Goal: Complete application form

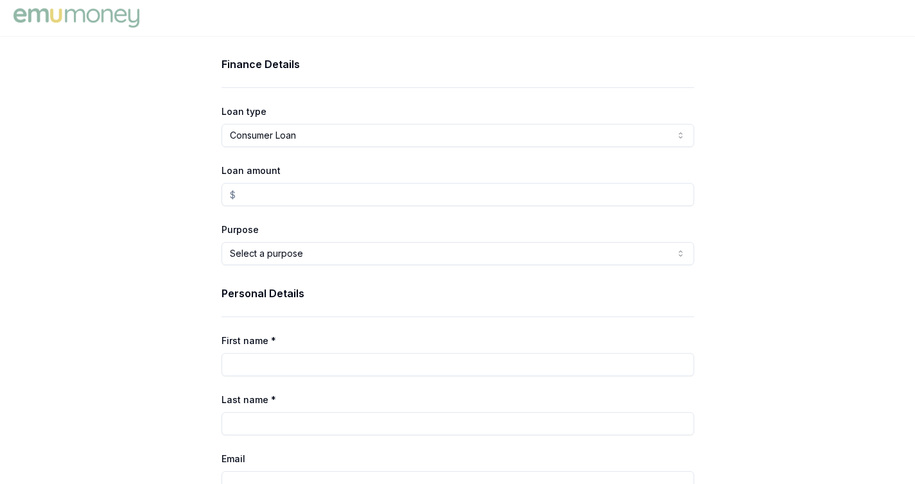
click at [366, 134] on html "Finance Details Loan type Consumer Loan Consumer Loan Consumer Asset Commercial…" at bounding box center [457, 242] width 915 height 484
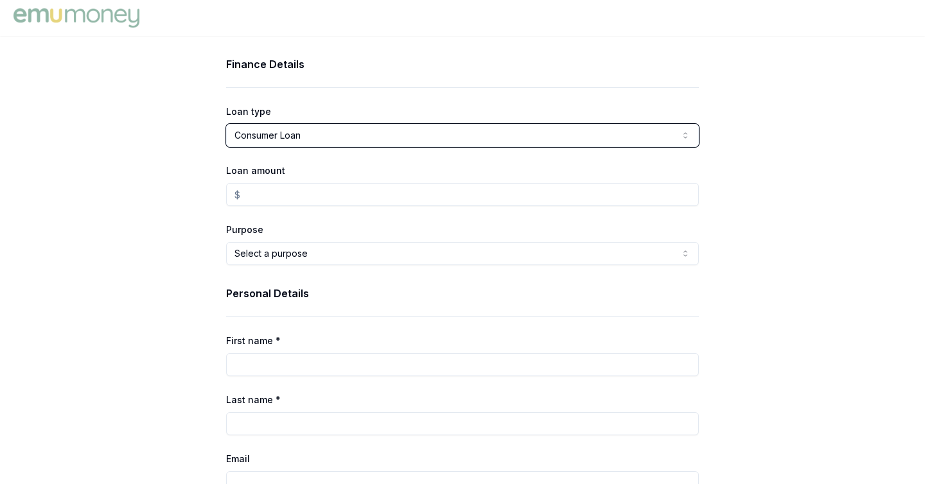
click at [366, 134] on html "Finance Details Loan type Consumer Loan Consumer Loan Consumer Asset Commercial…" at bounding box center [462, 242] width 925 height 484
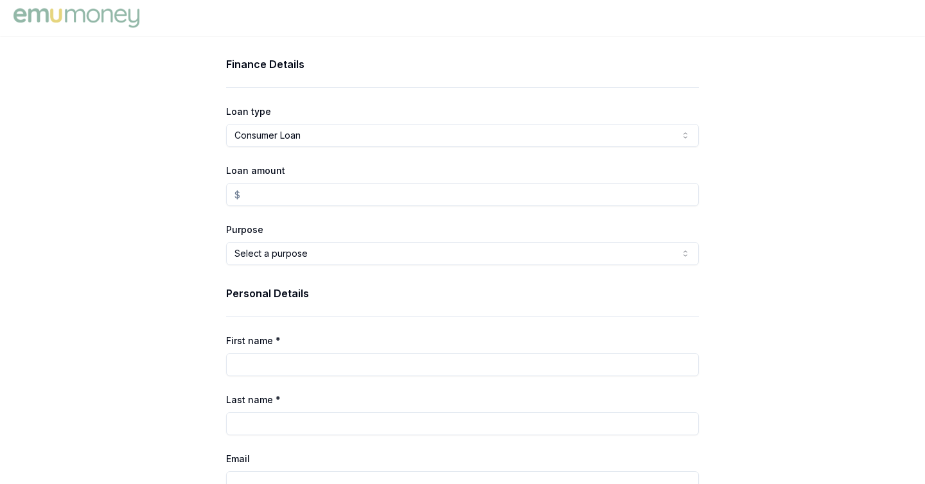
click at [357, 134] on html "Finance Details Loan type Consumer Loan Consumer Loan Consumer Asset Commercial…" at bounding box center [462, 242] width 925 height 484
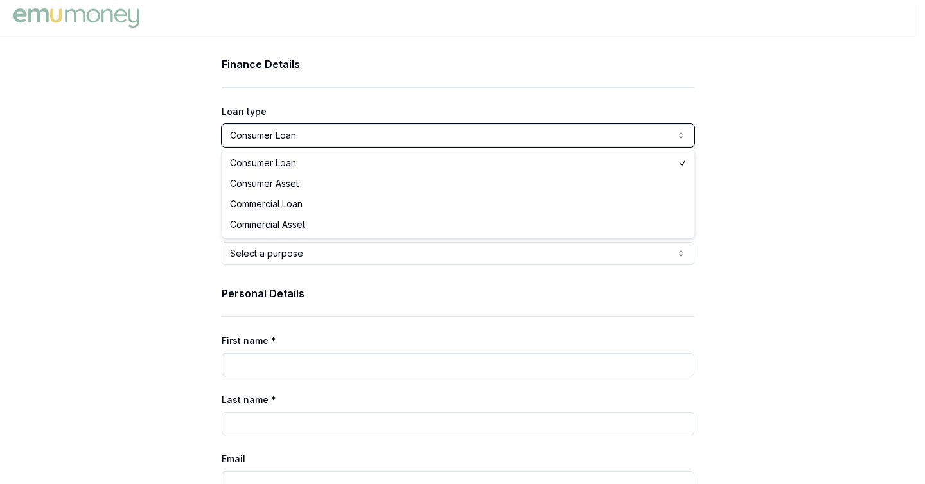
click at [357, 134] on html "Finance Details Loan type Consumer Loan Consumer Loan Consumer Asset Commercial…" at bounding box center [462, 242] width 925 height 484
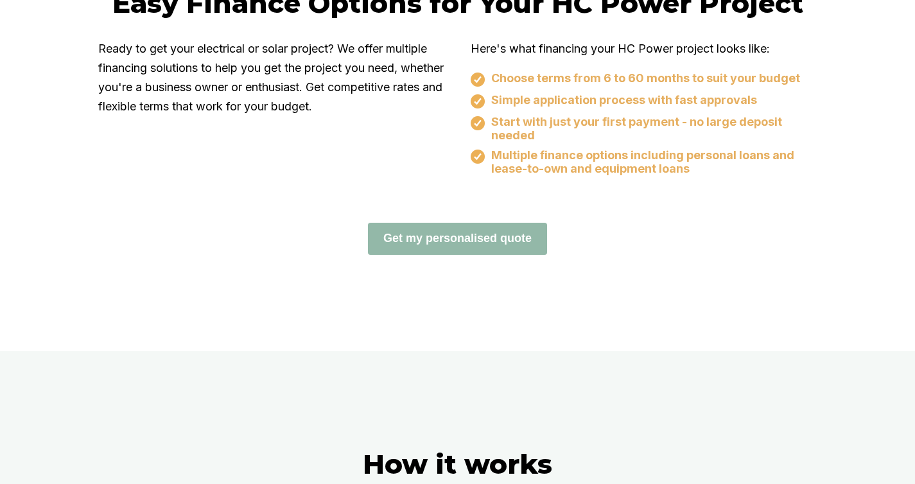
scroll to position [833, 0]
